Goal: Task Accomplishment & Management: Manage account settings

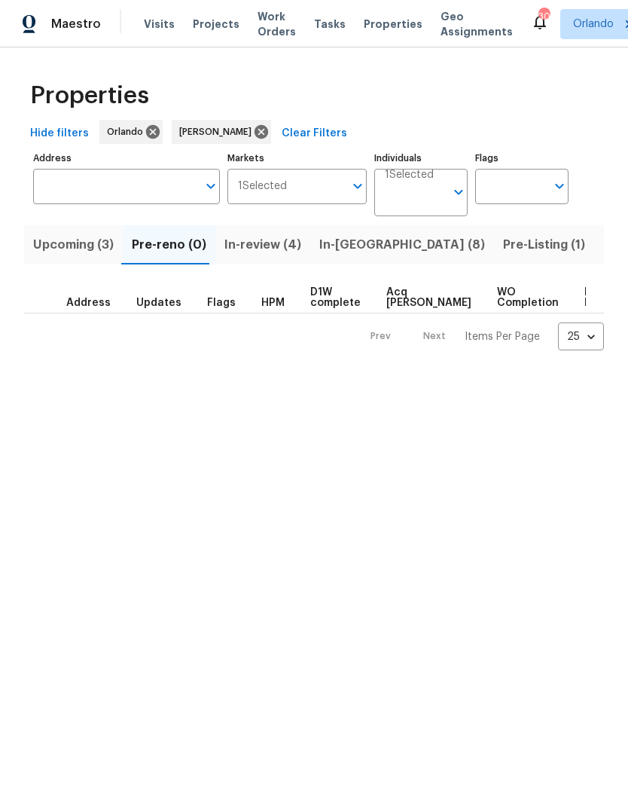
click at [60, 244] on span "Upcoming (3)" at bounding box center [73, 244] width 81 height 21
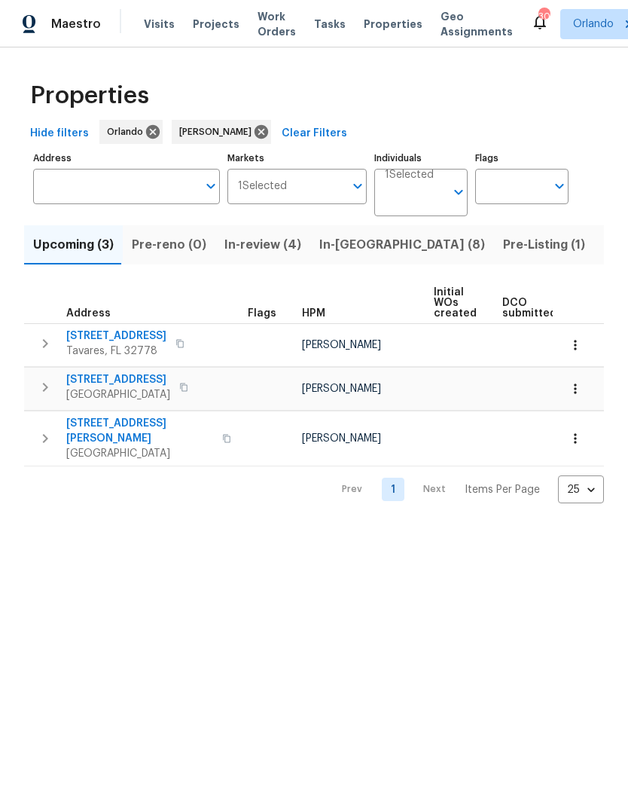
click at [340, 249] on span "In-reno (8)" at bounding box center [402, 244] width 166 height 21
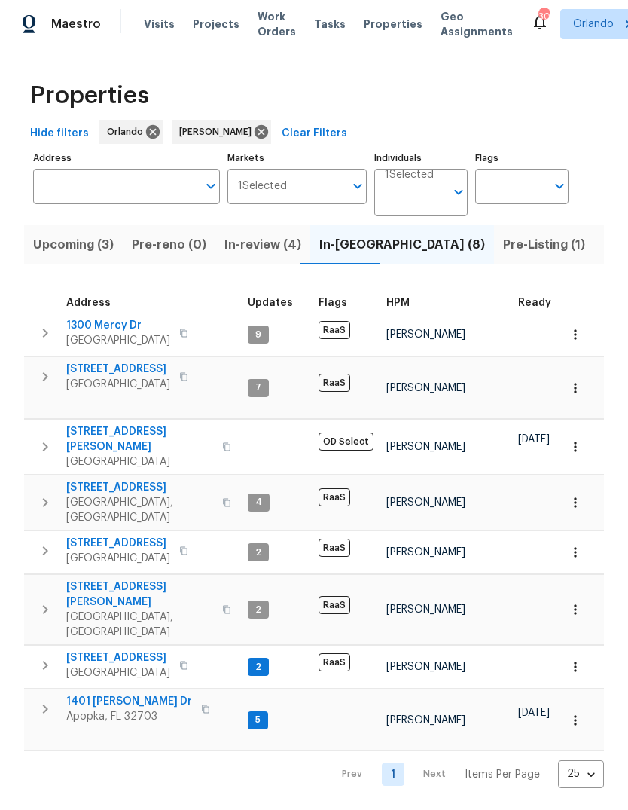
scroll to position [11, 0]
click at [95, 694] on span "1401 Rossman Dr" at bounding box center [129, 701] width 126 height 15
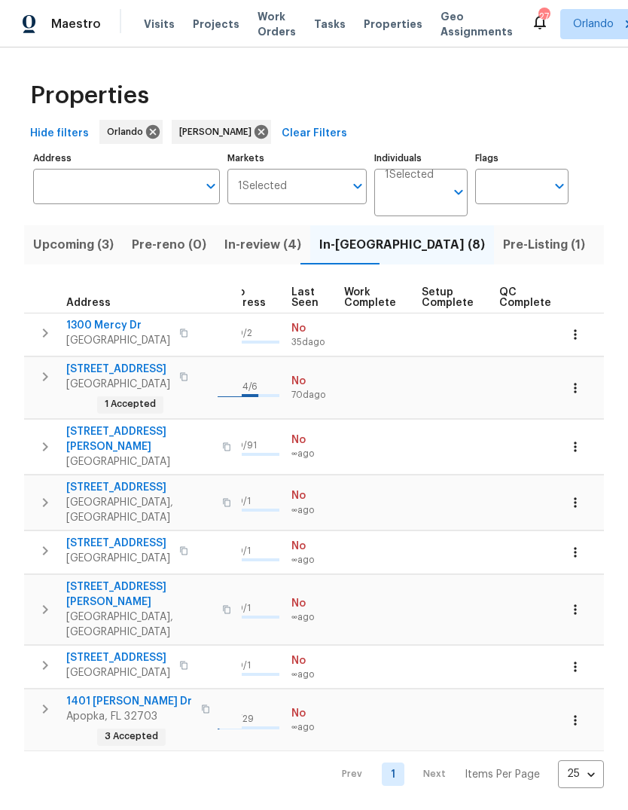
scroll to position [12, 715]
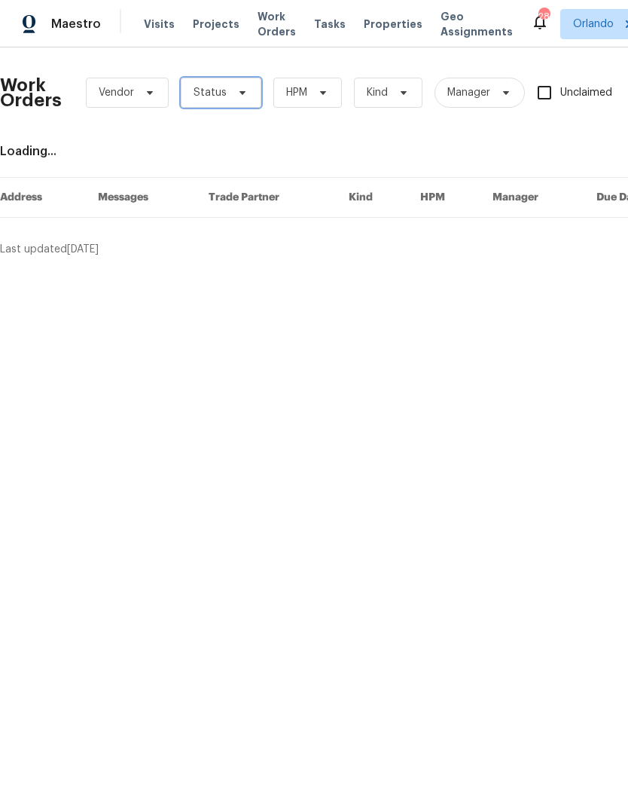
click at [221, 92] on span "Status" at bounding box center [210, 92] width 33 height 15
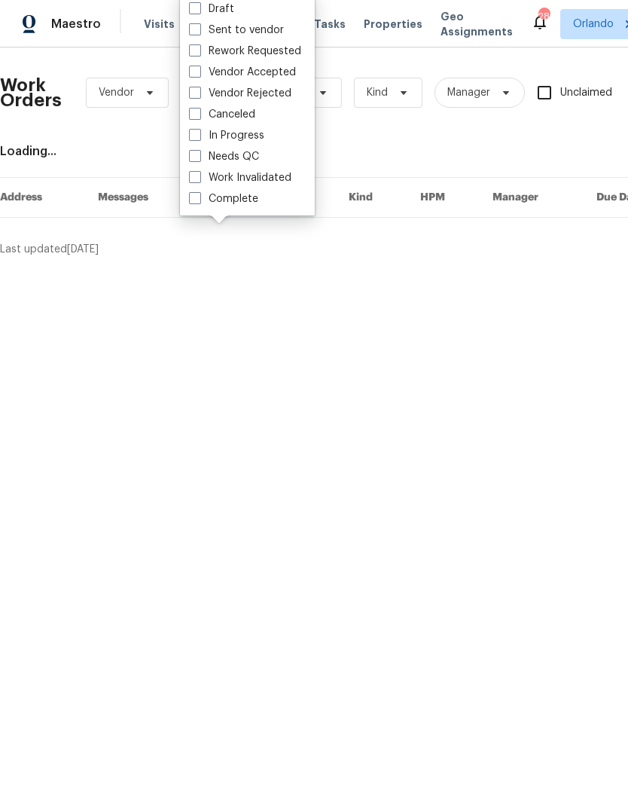
click at [213, 158] on label "Needs QC" at bounding box center [224, 156] width 70 height 15
click at [199, 158] on input "Needs QC" at bounding box center [194, 154] width 10 height 10
checkbox input "true"
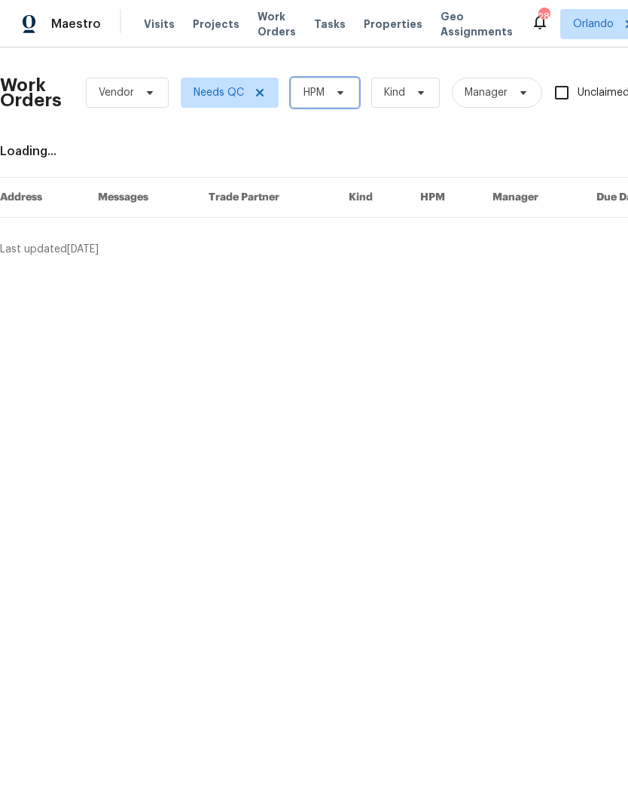
click at [333, 90] on span at bounding box center [338, 93] width 17 height 12
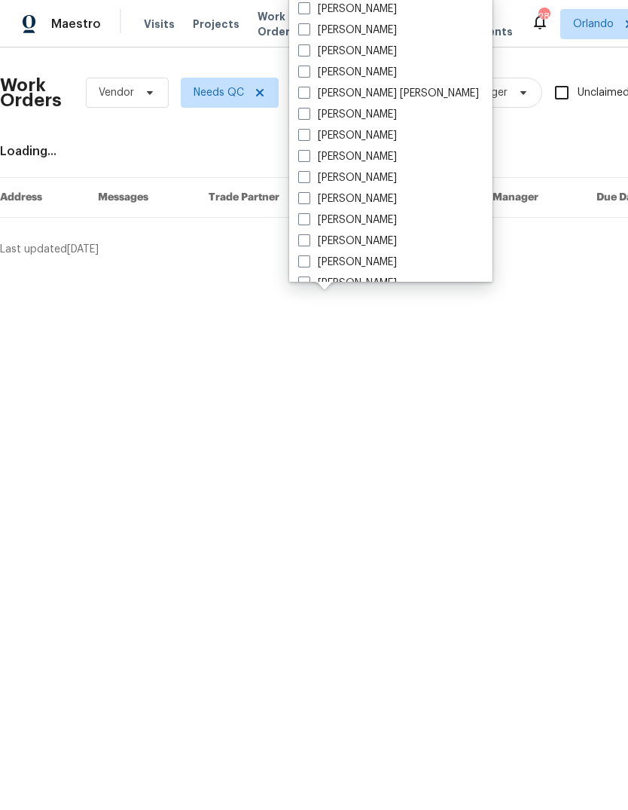
click at [322, 34] on label "[PERSON_NAME]" at bounding box center [347, 30] width 99 height 15
click at [308, 32] on input "[PERSON_NAME]" at bounding box center [303, 28] width 10 height 10
checkbox input "true"
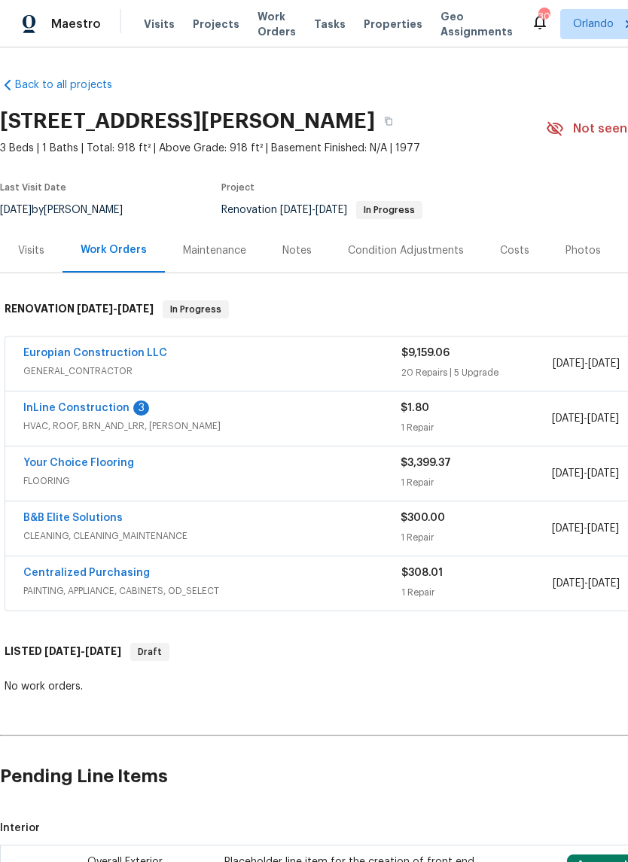
click at [53, 403] on link "InLine Construction" at bounding box center [76, 408] width 106 height 11
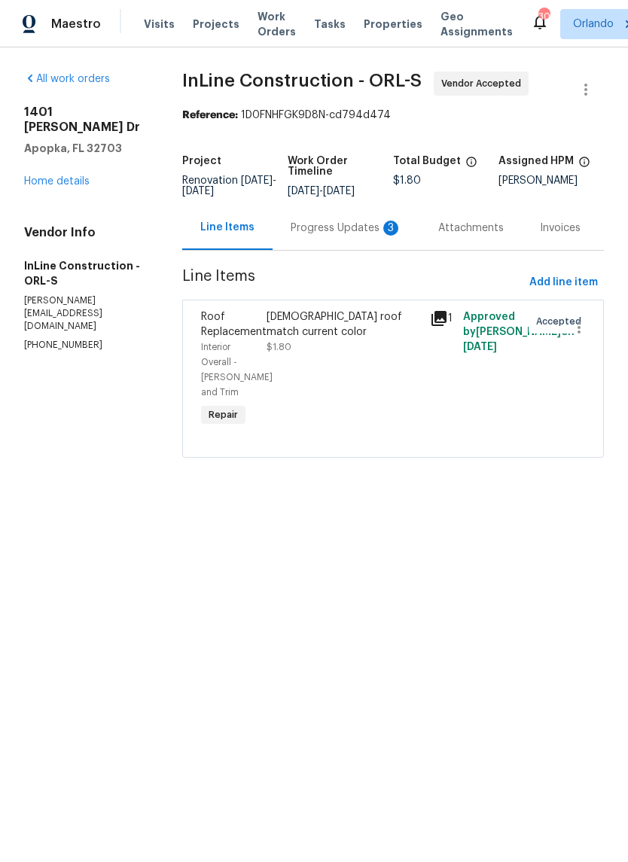
click at [313, 236] on div "Progress Updates 3" at bounding box center [346, 228] width 111 height 15
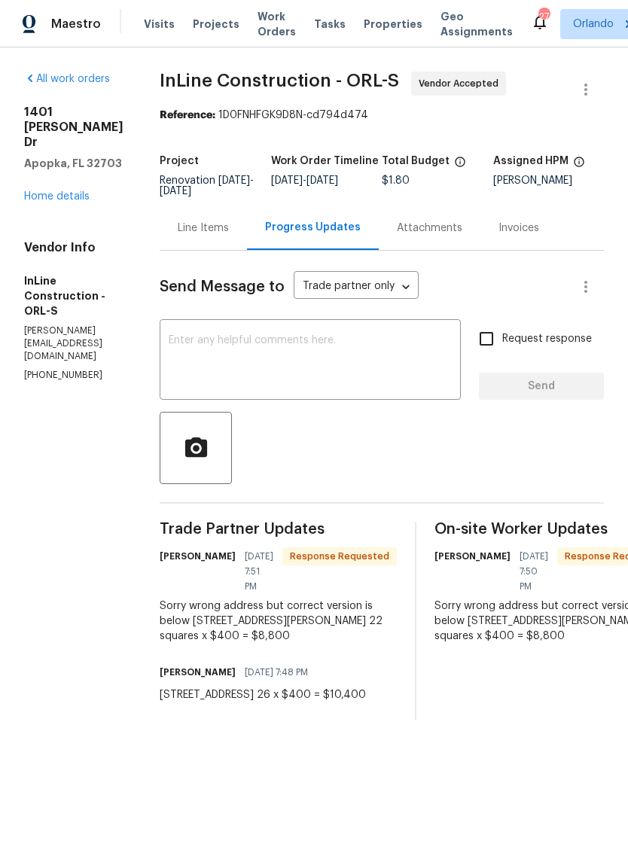
click at [205, 224] on div "Line Items" at bounding box center [203, 228] width 51 height 15
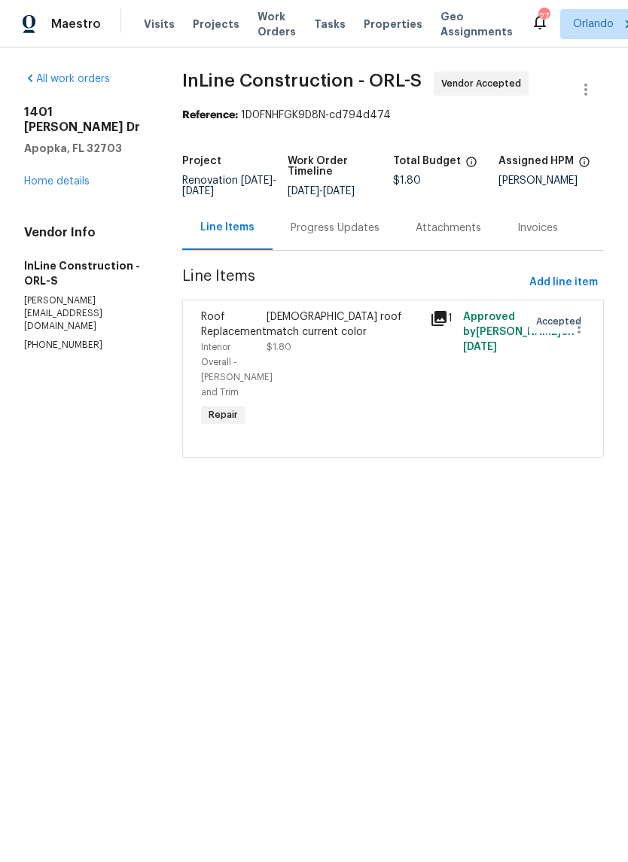
click at [258, 334] on div "Roof Replacement" at bounding box center [229, 325] width 56 height 30
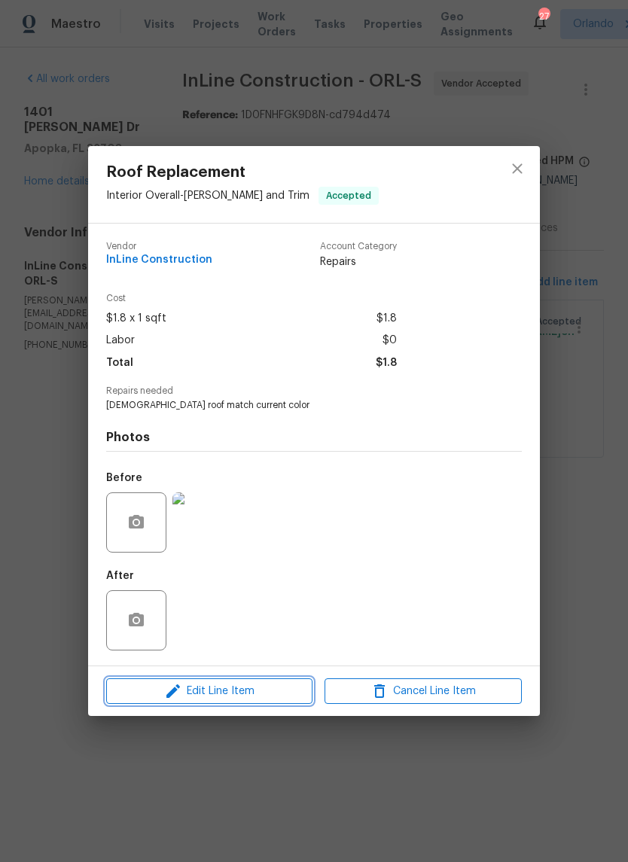
click at [270, 689] on span "Edit Line Item" at bounding box center [209, 691] width 197 height 19
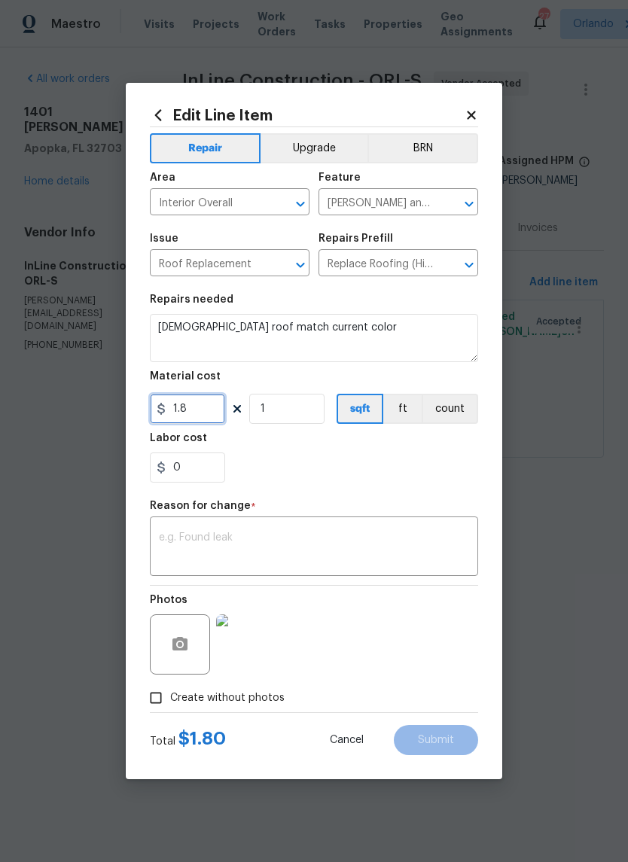
click at [211, 408] on input "1.8" at bounding box center [187, 409] width 75 height 30
click at [210, 407] on input "1.8" at bounding box center [187, 409] width 75 height 30
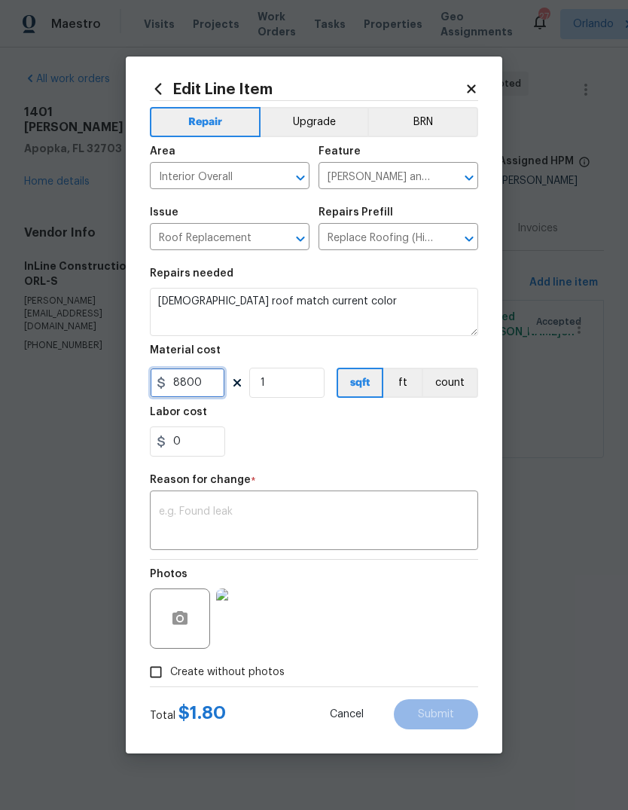
type input "8800"
click at [429, 491] on div "Repair Upgrade BRN Area Interior Overall ​ Feature Eaves and Trim ​ Issue Roof …" at bounding box center [314, 393] width 328 height 585
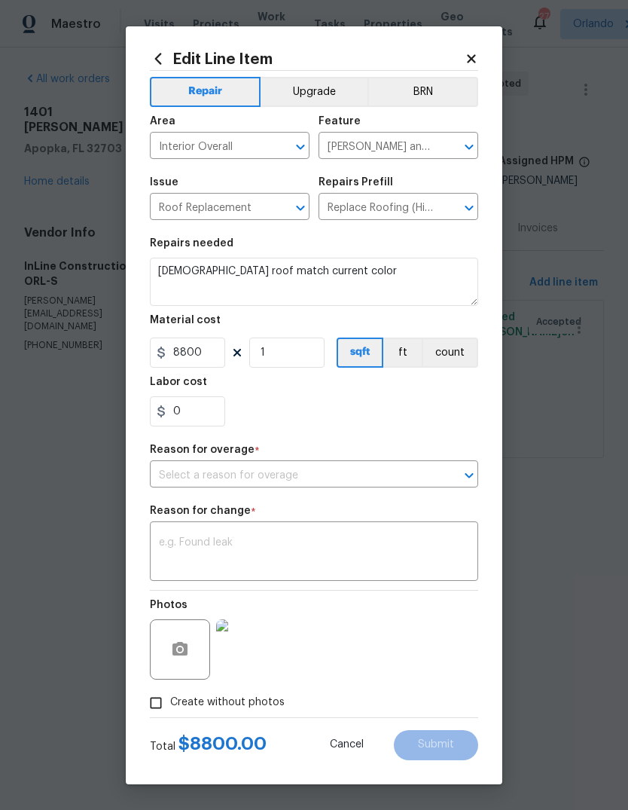
click at [429, 491] on div "Repair Upgrade BRN Area Interior Overall ​ Feature Eaves and Trim ​ Issue Roof …" at bounding box center [314, 394] width 328 height 646
click at [370, 472] on input "text" at bounding box center [293, 475] width 286 height 23
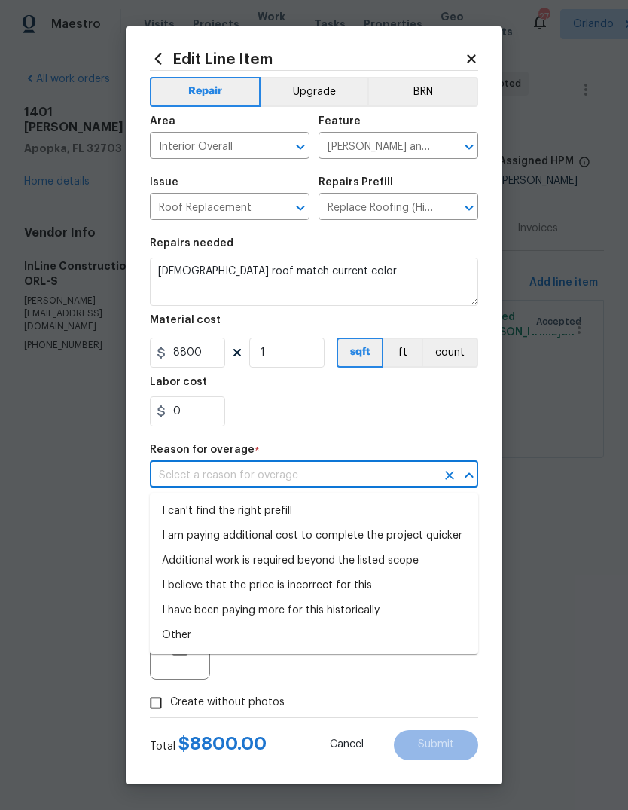
click at [348, 502] on li "I can't find the right prefill" at bounding box center [314, 511] width 328 height 25
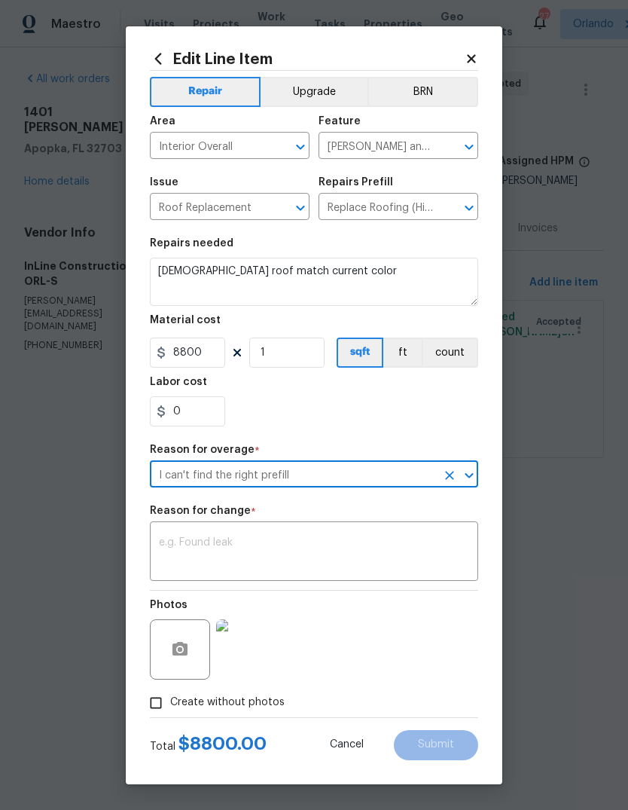
type input "I can't find the right prefill"
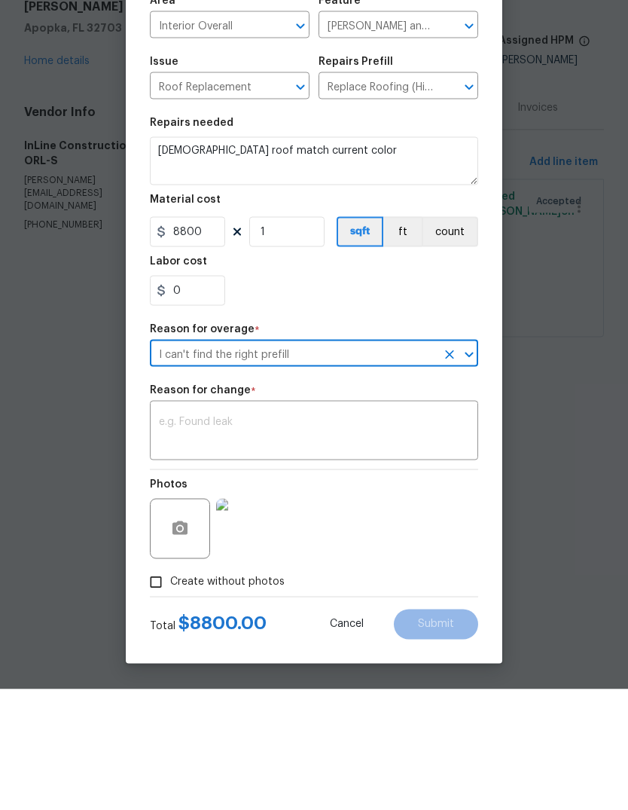
click at [362, 537] on textarea at bounding box center [314, 553] width 310 height 32
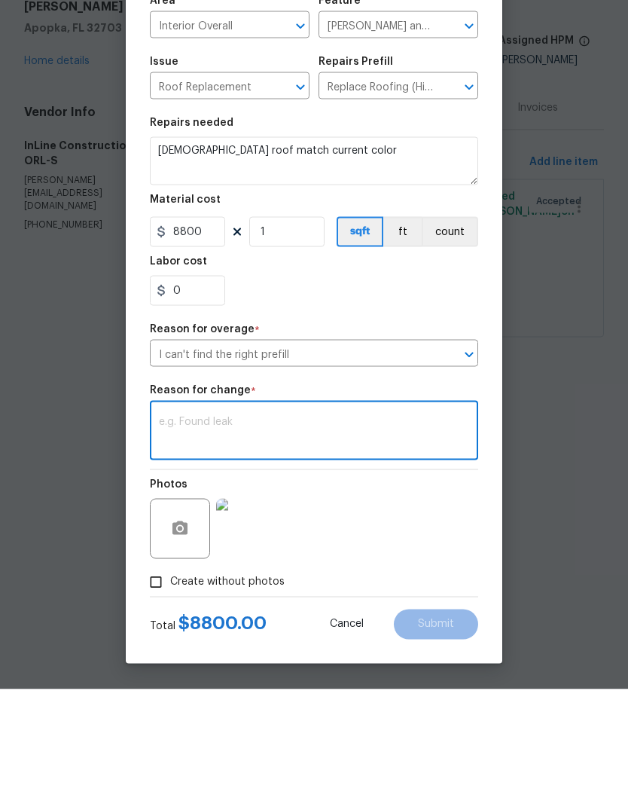
type textarea "D"
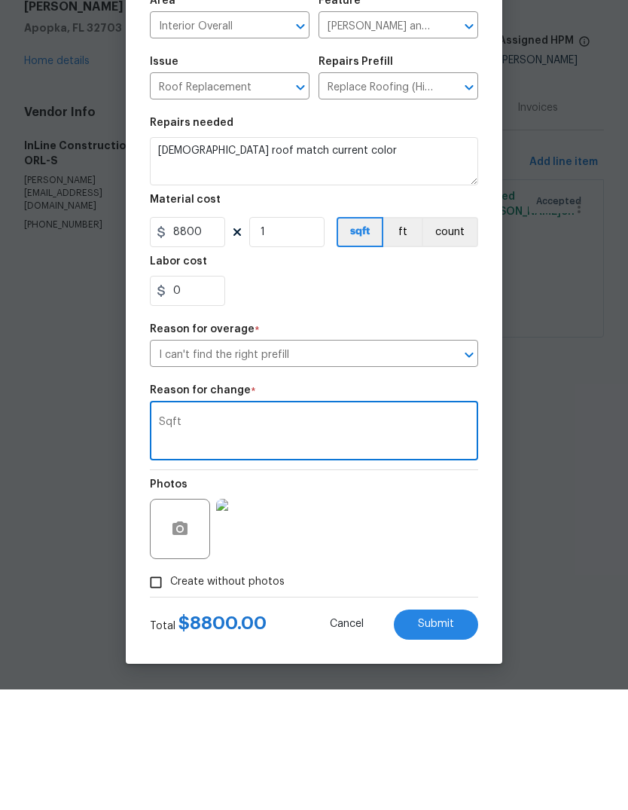
type textarea "Sqft"
click at [429, 590] on div "Photos" at bounding box center [314, 639] width 328 height 98
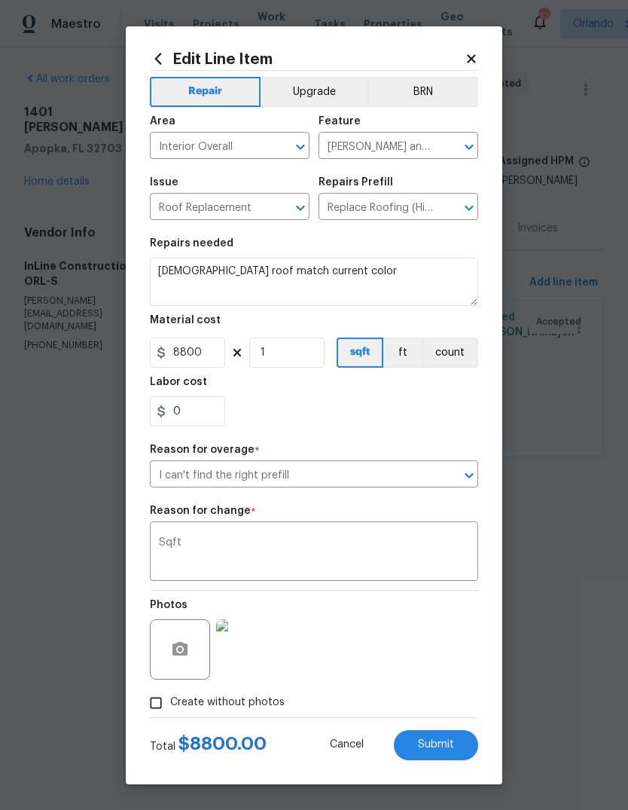
click at [442, 737] on button "Submit" at bounding box center [436, 745] width 84 height 30
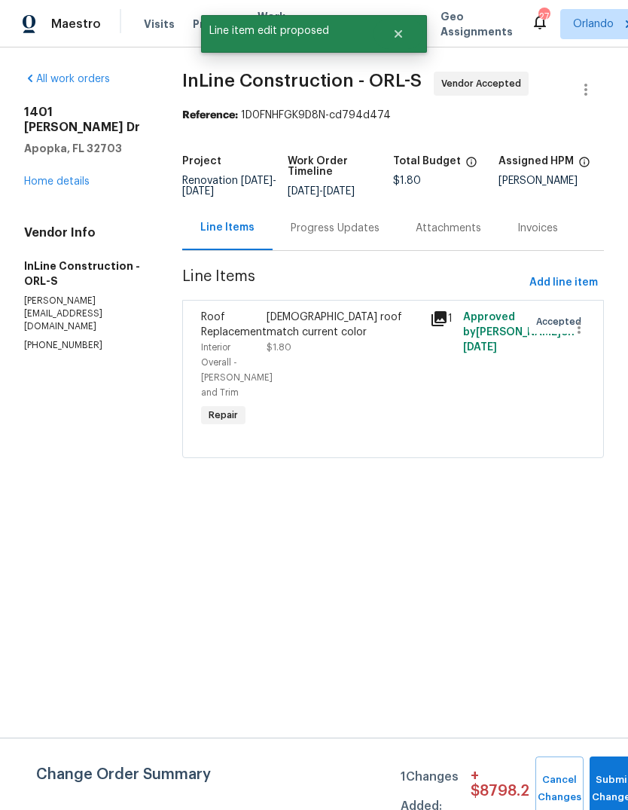
click at [39, 157] on div "1401 Rossman Dr Apopka, FL 32703 Home details" at bounding box center [85, 147] width 122 height 84
click at [52, 176] on link "Home details" at bounding box center [57, 181] width 66 height 11
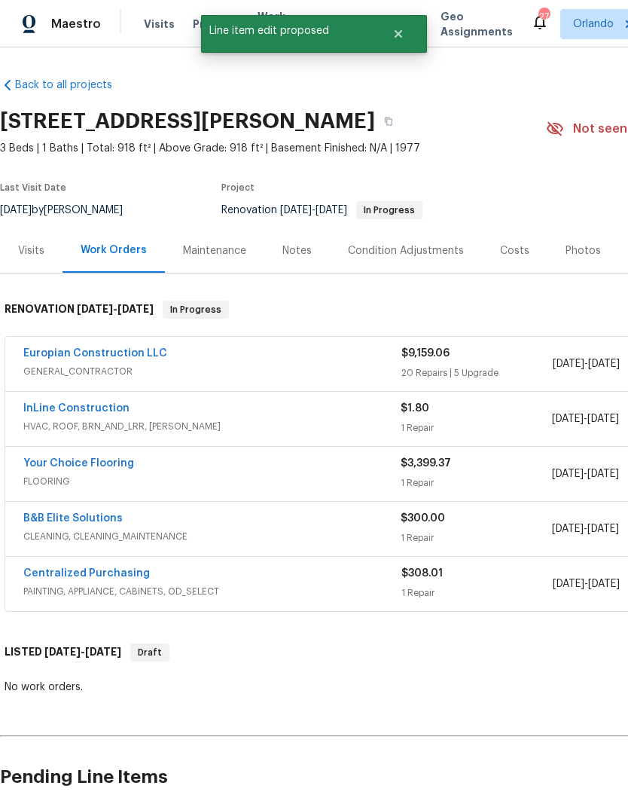
click at [51, 467] on link "Your Choice Flooring" at bounding box center [78, 463] width 111 height 11
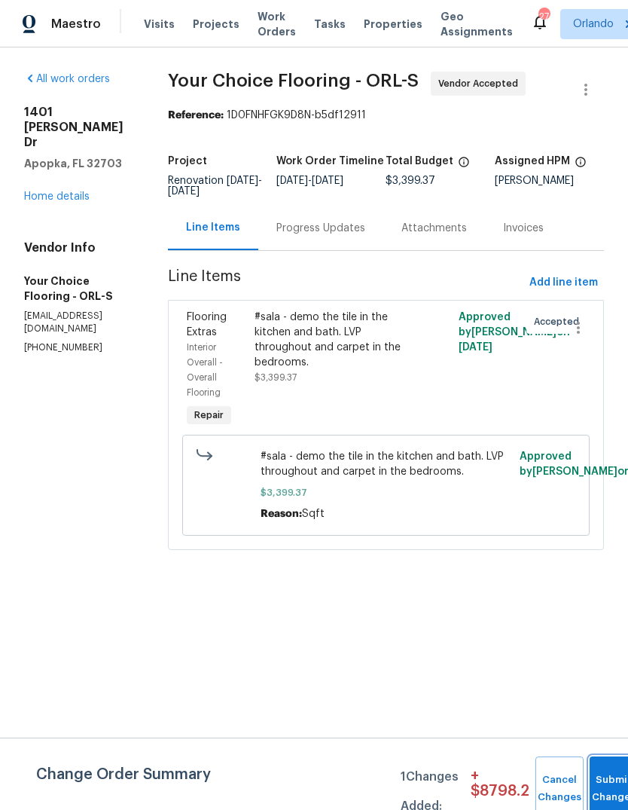
click at [607, 774] on button "Submit Changes" at bounding box center [614, 788] width 48 height 65
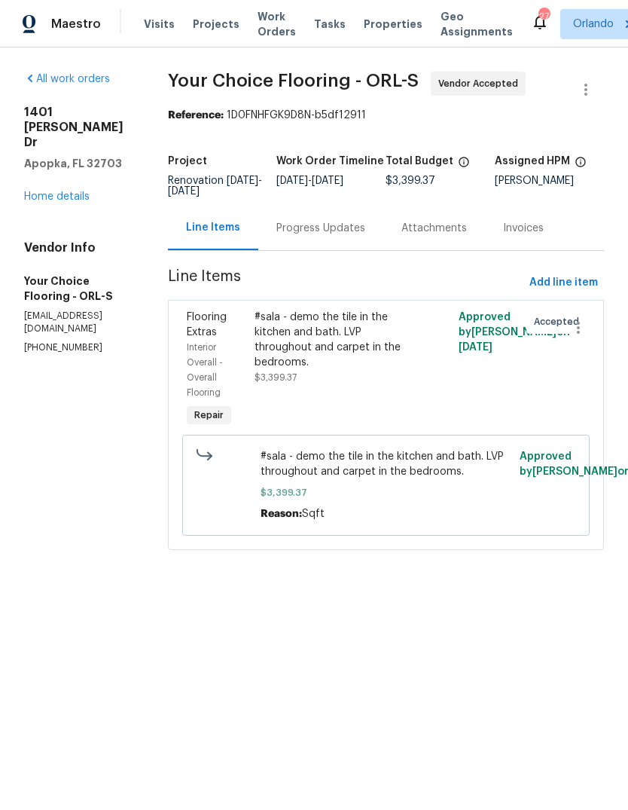
click at [43, 191] on link "Home details" at bounding box center [57, 196] width 66 height 11
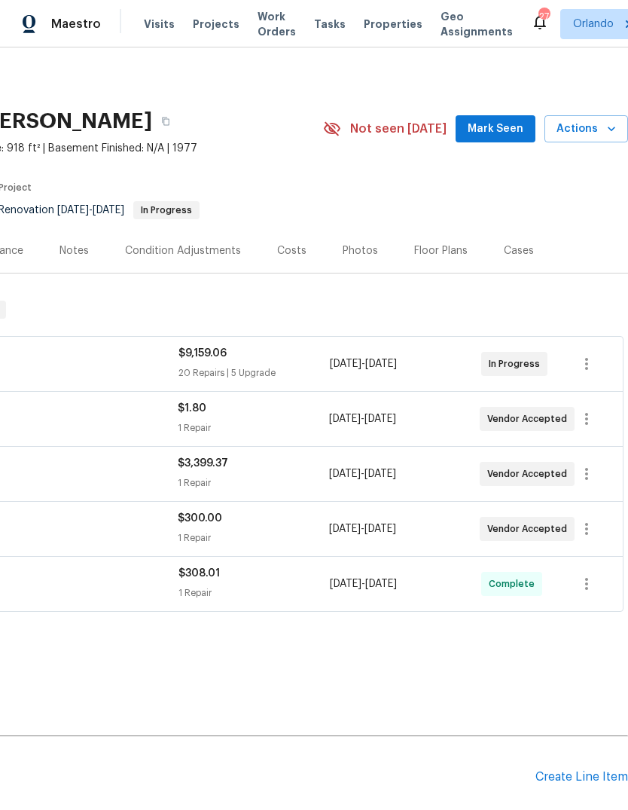
scroll to position [-1, 224]
click at [519, 133] on span "Mark Seen" at bounding box center [496, 129] width 56 height 19
